Goal: Transaction & Acquisition: Book appointment/travel/reservation

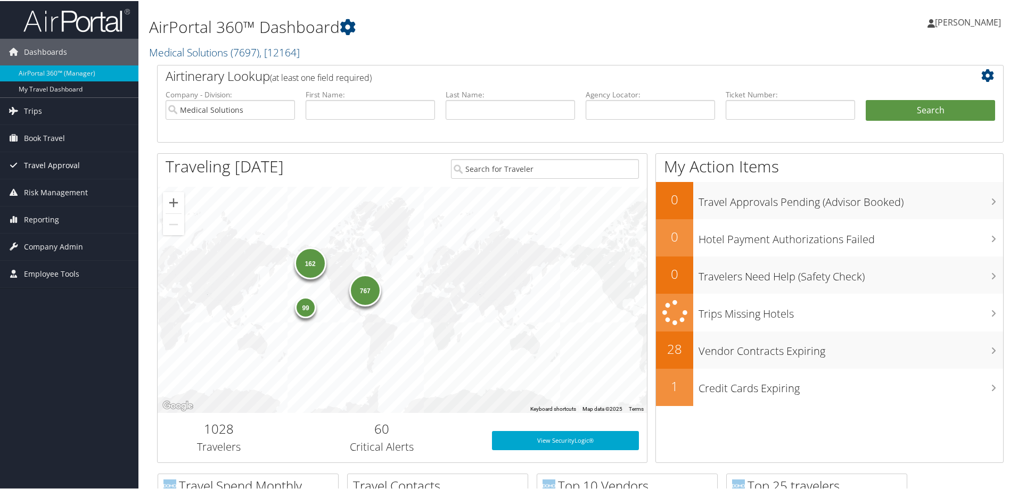
click at [64, 161] on span "Travel Approval" at bounding box center [52, 164] width 56 height 27
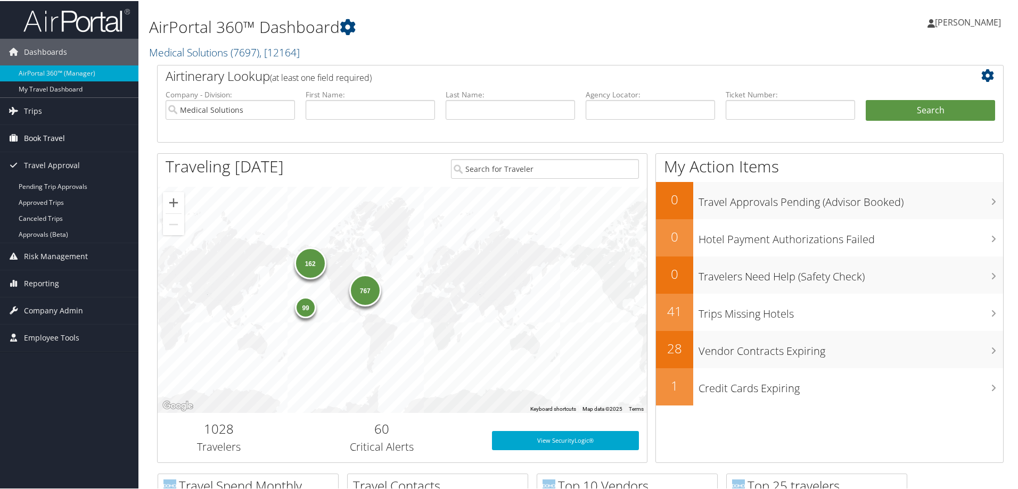
click at [42, 135] on span "Book Travel" at bounding box center [44, 137] width 41 height 27
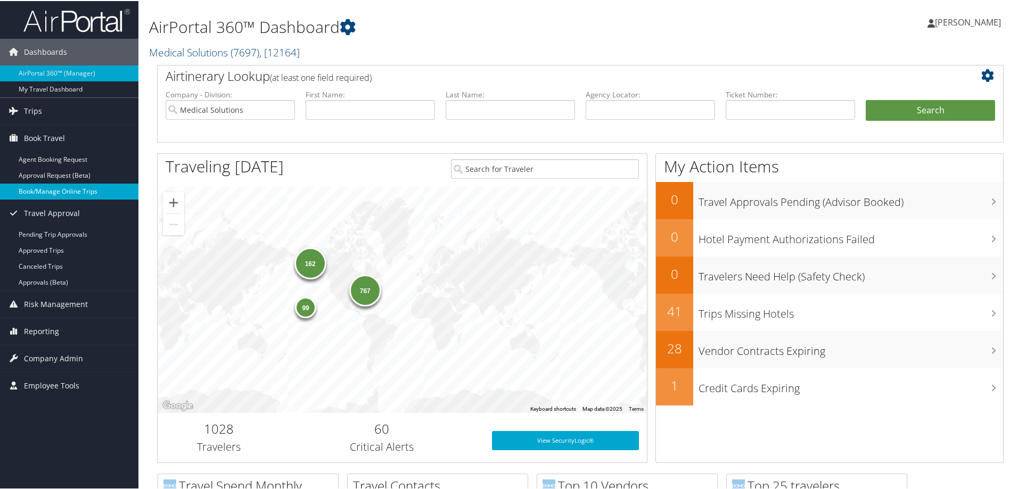
click at [54, 188] on link "Book/Manage Online Trips" at bounding box center [69, 191] width 138 height 16
